Goal: Information Seeking & Learning: Check status

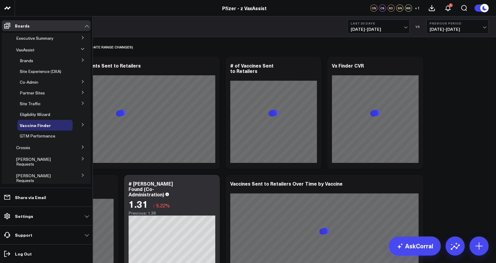
click at [77, 36] on button at bounding box center [83, 37] width 16 height 9
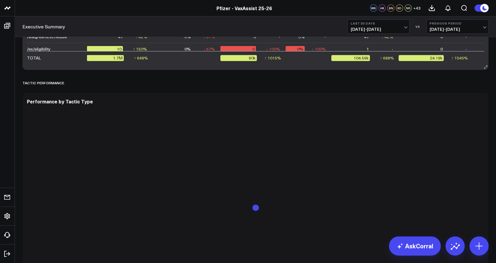
scroll to position [1353, 0]
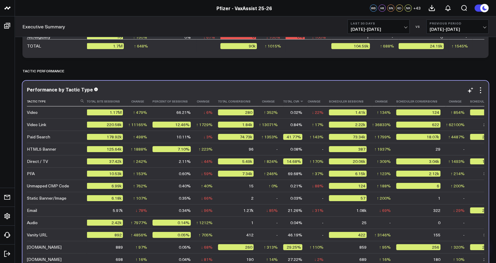
click at [296, 103] on th "Total Cvr" at bounding box center [295, 102] width 25 height 10
click at [290, 104] on th "Total Cvr" at bounding box center [295, 102] width 25 height 10
click at [299, 103] on icon at bounding box center [301, 102] width 5 height 4
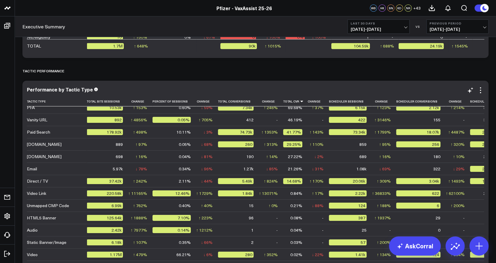
scroll to position [0, 0]
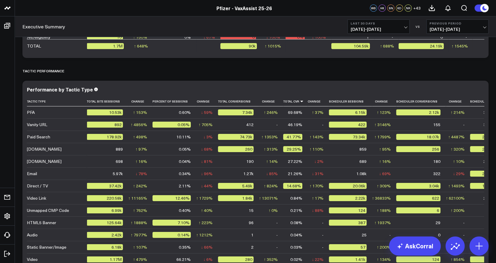
click at [485, 23] on button "Previous Period 07/24/25 - 08/22/25" at bounding box center [457, 26] width 62 height 14
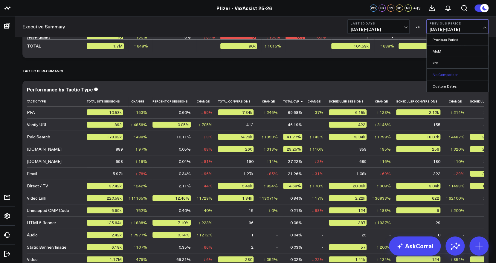
click at [448, 75] on link "No Comparison" at bounding box center [457, 74] width 62 height 11
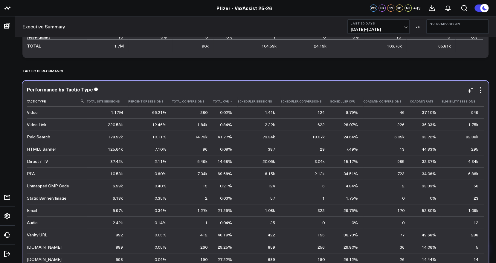
click at [226, 103] on th "Total Cvr" at bounding box center [225, 102] width 25 height 10
click at [229, 101] on icon at bounding box center [231, 102] width 5 height 4
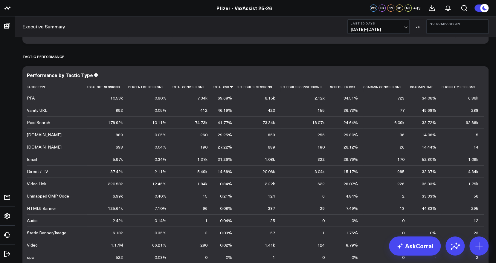
scroll to position [1341, 0]
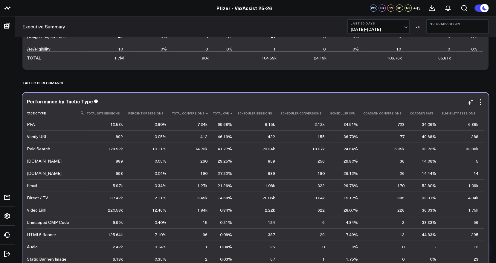
click at [204, 111] on icon at bounding box center [206, 113] width 5 height 4
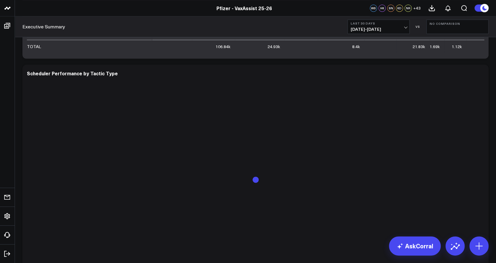
scroll to position [2079, 0]
